Goal: Transaction & Acquisition: Purchase product/service

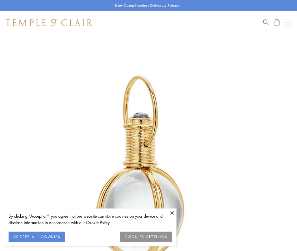
scroll to position [148, 0]
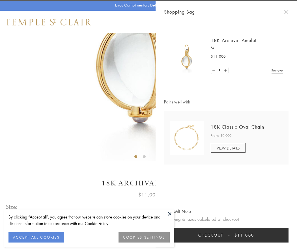
click at [226, 235] on button "Checkout $11,000" at bounding box center [226, 235] width 124 height 15
